Goal: Task Accomplishment & Management: Manage account settings

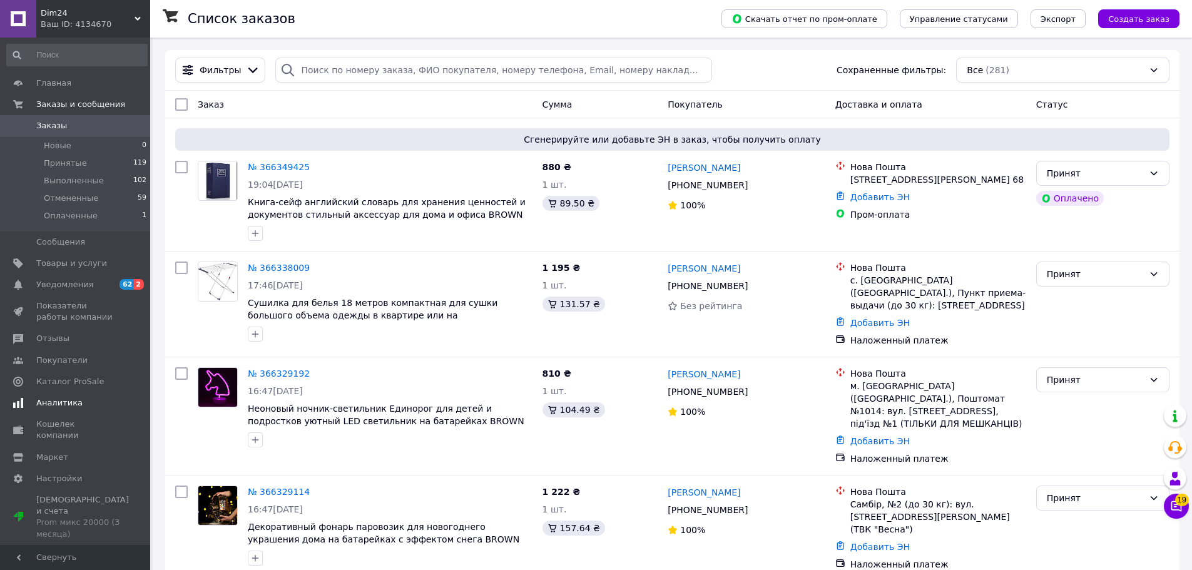
click at [54, 401] on span "Аналитика" at bounding box center [59, 402] width 46 height 11
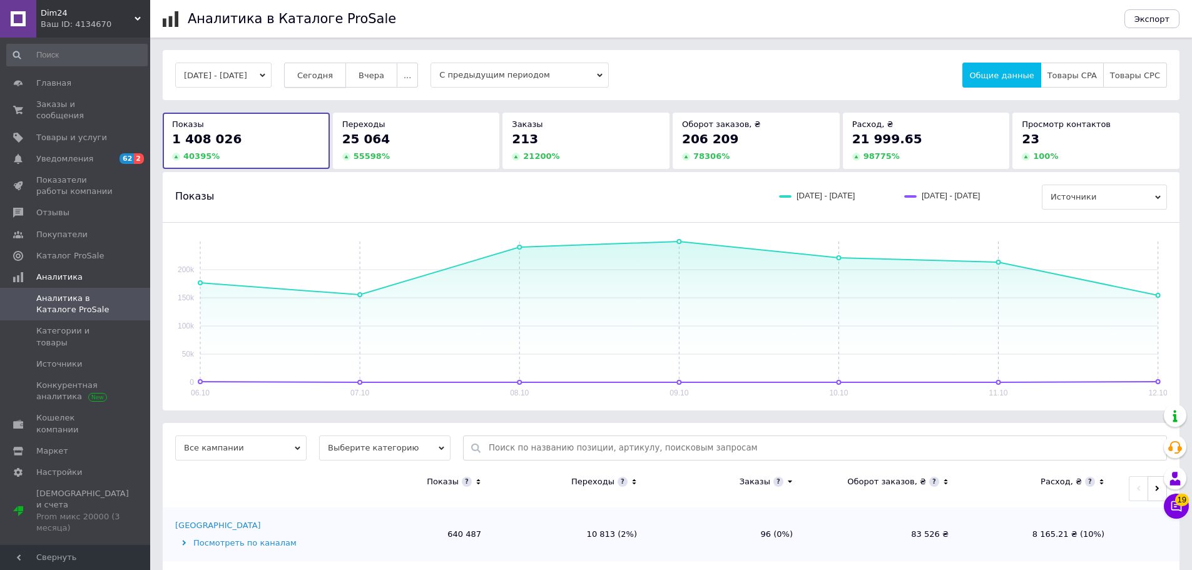
click at [333, 72] on span "Сегодня" at bounding box center [315, 75] width 36 height 9
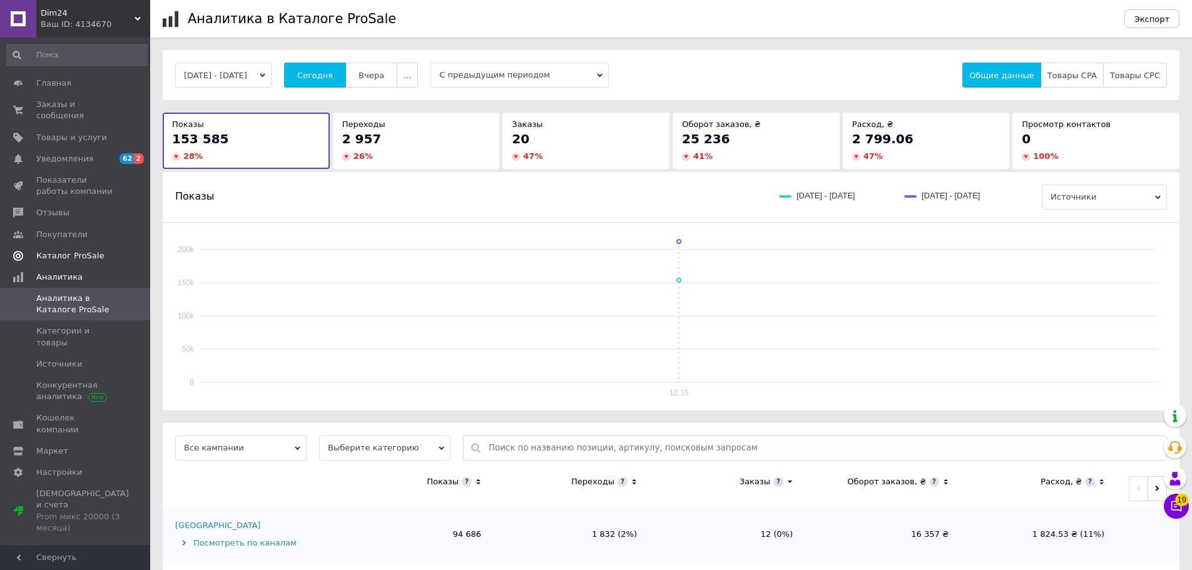
click at [87, 250] on span "Каталог ProSale" at bounding box center [70, 255] width 68 height 11
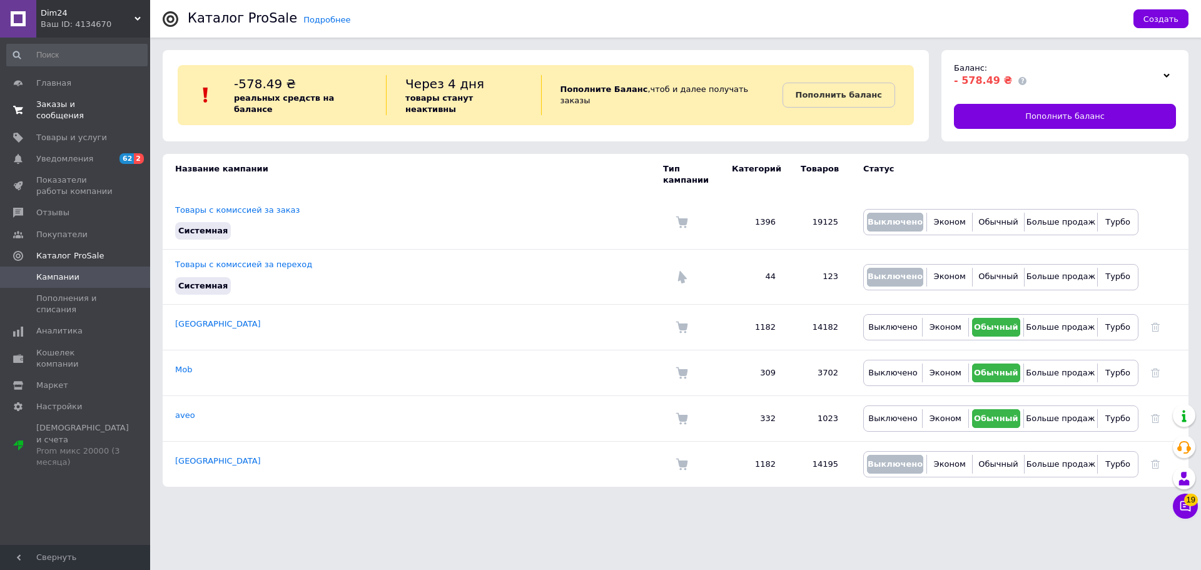
click at [59, 104] on span "Заказы и сообщения" at bounding box center [75, 110] width 79 height 23
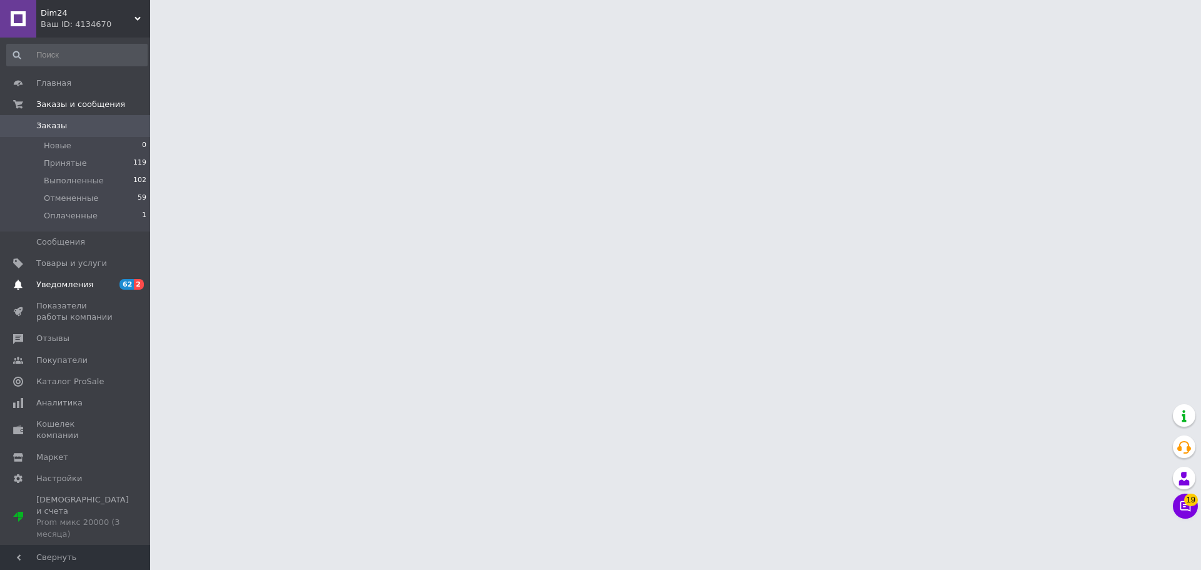
click at [77, 286] on span "Уведомления" at bounding box center [64, 284] width 57 height 11
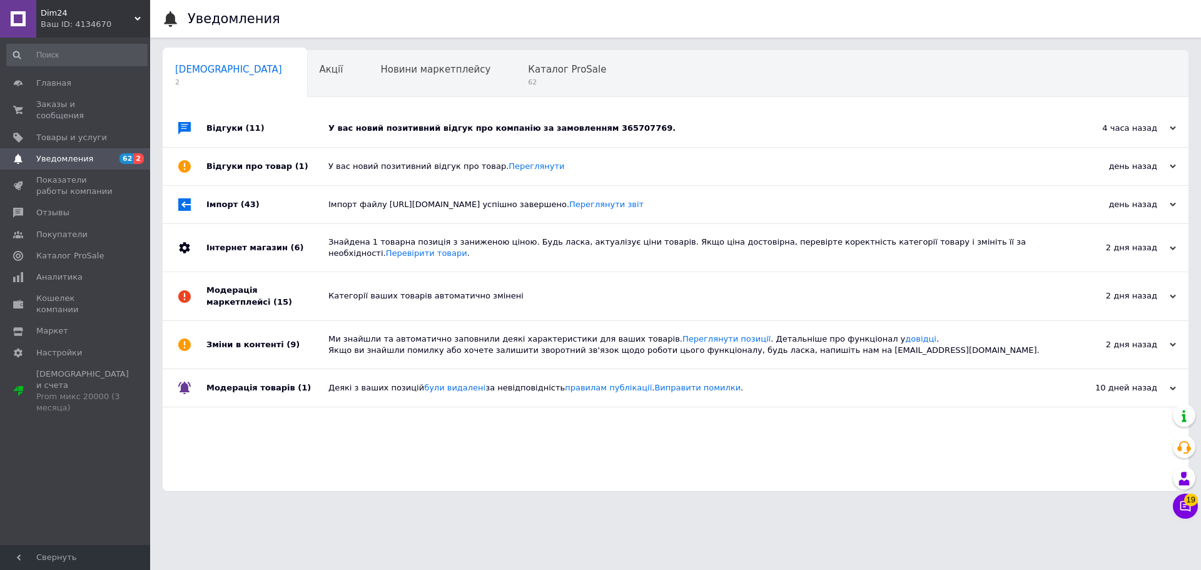
click at [394, 127] on div "У вас новий позитивний відгук про компанію за замовленням 365707769." at bounding box center [689, 128] width 723 height 11
click at [429, 116] on div "У вас новий позитивний відгук про компанію за замовленням 365707769." at bounding box center [689, 128] width 723 height 38
click at [463, 130] on div "У вас новий позитивний відгук про компанію за замовленням 365707769." at bounding box center [689, 128] width 723 height 11
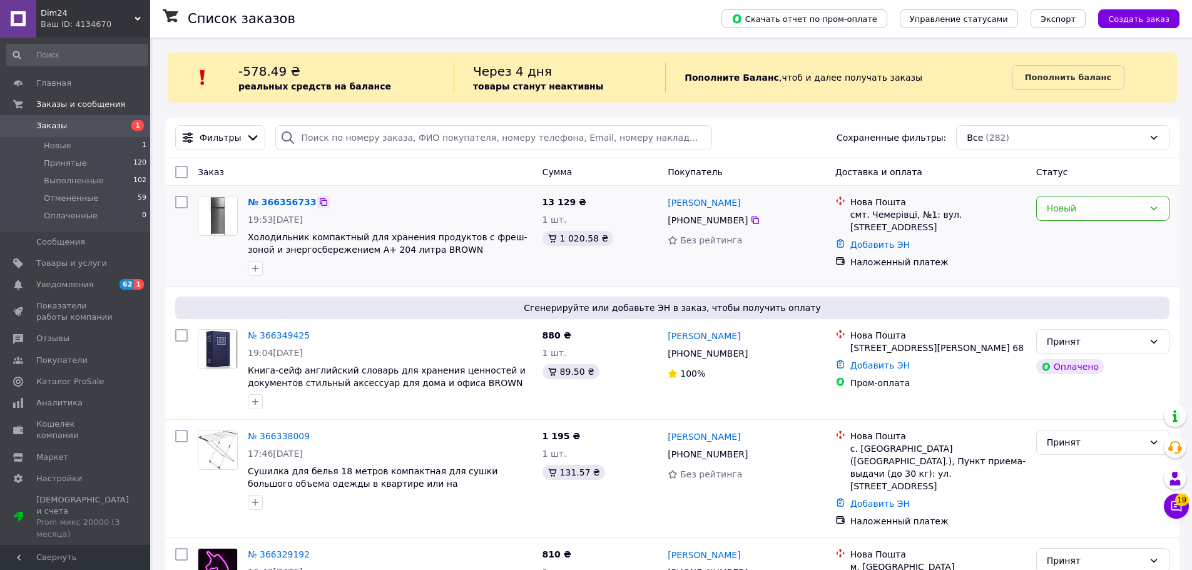
click at [320, 203] on icon at bounding box center [324, 202] width 8 height 8
